Goal: Transaction & Acquisition: Purchase product/service

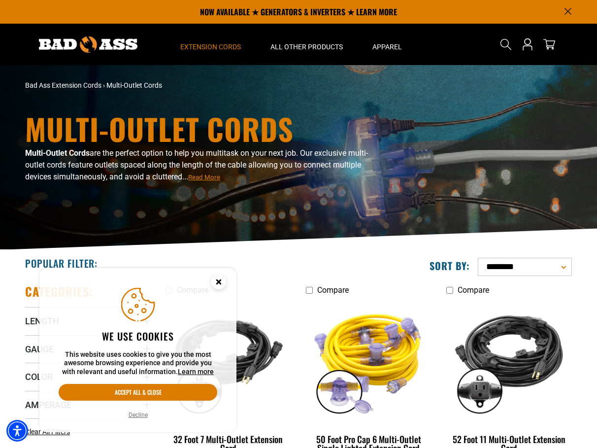
click at [219, 283] on g "Cookie Consent" at bounding box center [218, 281] width 15 height 15
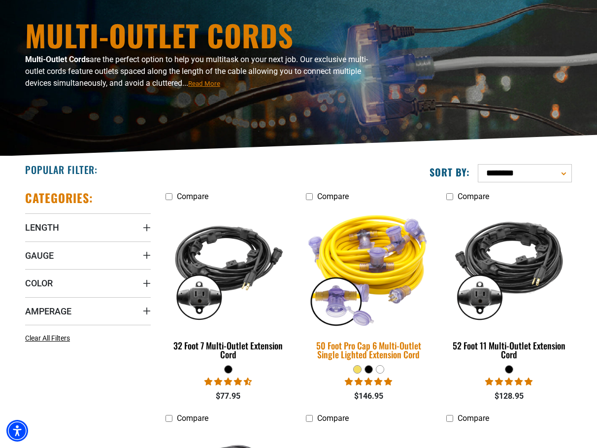
scroll to position [97, 0]
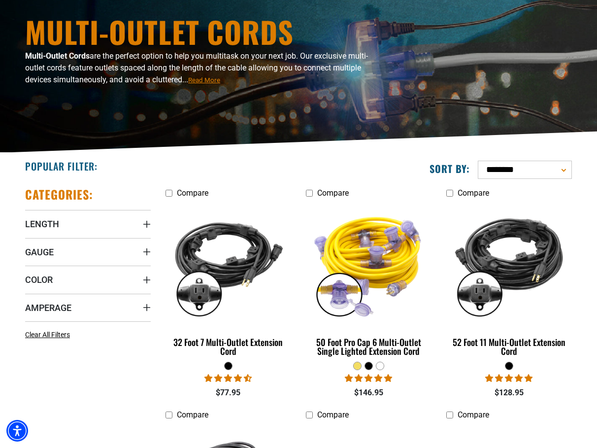
click at [369, 363] on div at bounding box center [368, 365] width 7 height 7
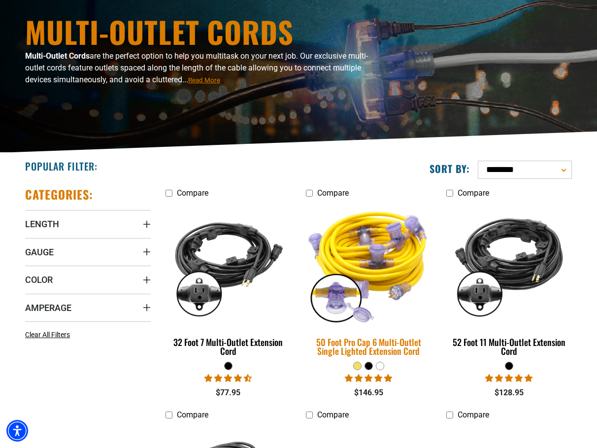
click at [372, 280] on img at bounding box center [369, 264] width 138 height 126
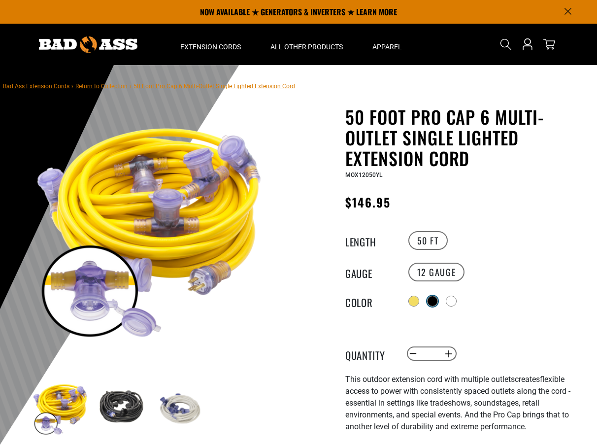
click at [432, 299] on div at bounding box center [433, 301] width 10 height 10
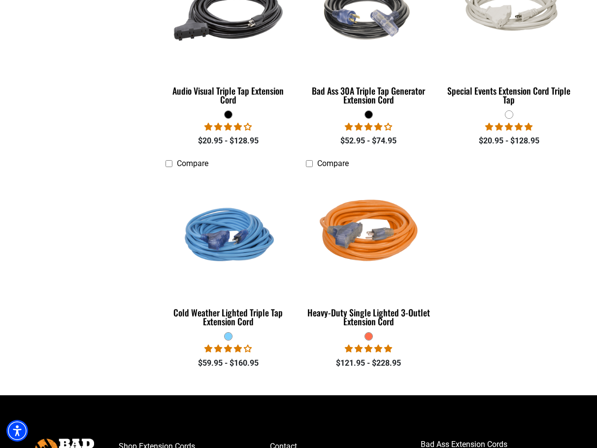
scroll to position [809, 0]
